Goal: Information Seeking & Learning: Check status

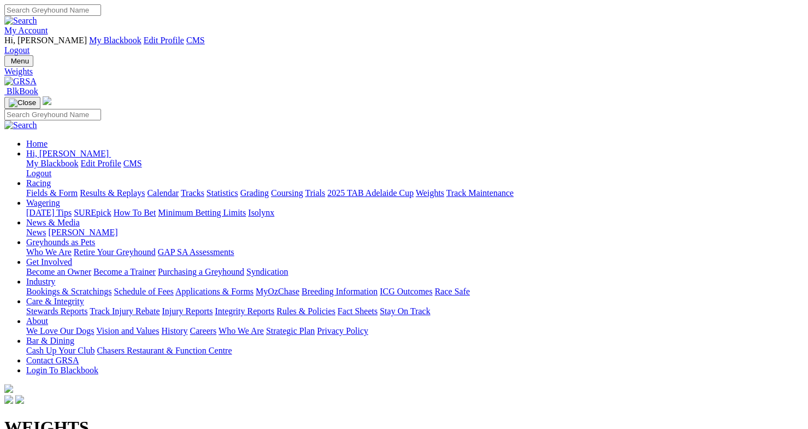
click at [145, 188] on link "Results & Replays" at bounding box center [112, 192] width 65 height 9
click at [92, 406] on select "South Australia New South Wales Northern Territory Queensland Tasmania Victoria…" at bounding box center [48, 411] width 88 height 10
select select "NT"
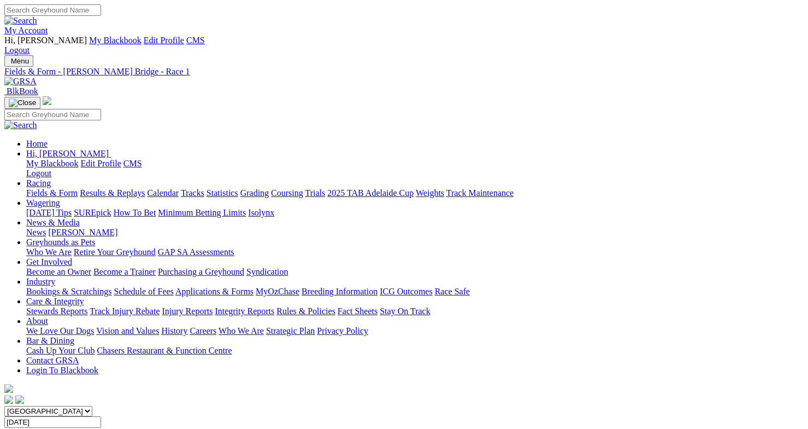
click at [62, 406] on select "South Australia New South Wales Northern Territory Queensland Tasmania Victoria…" at bounding box center [48, 411] width 88 height 10
click at [101, 416] on input "[DATE]" at bounding box center [52, 421] width 97 height 11
type input "Today, 5 Oct 2025"
